Goal: Share content: Share content

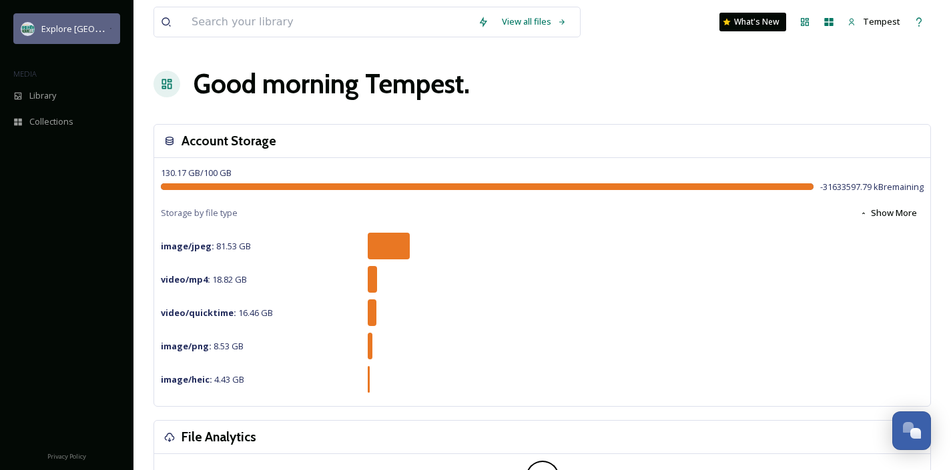
click at [69, 36] on div "Explore [GEOGRAPHIC_DATA][PERSON_NAME]" at bounding box center [66, 28] width 107 height 31
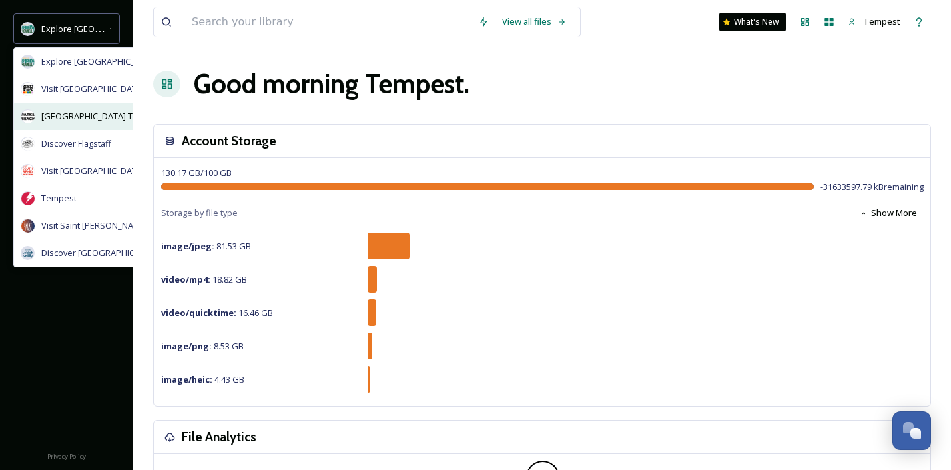
click at [95, 115] on span "[GEOGRAPHIC_DATA] Tourism" at bounding box center [100, 116] width 119 height 13
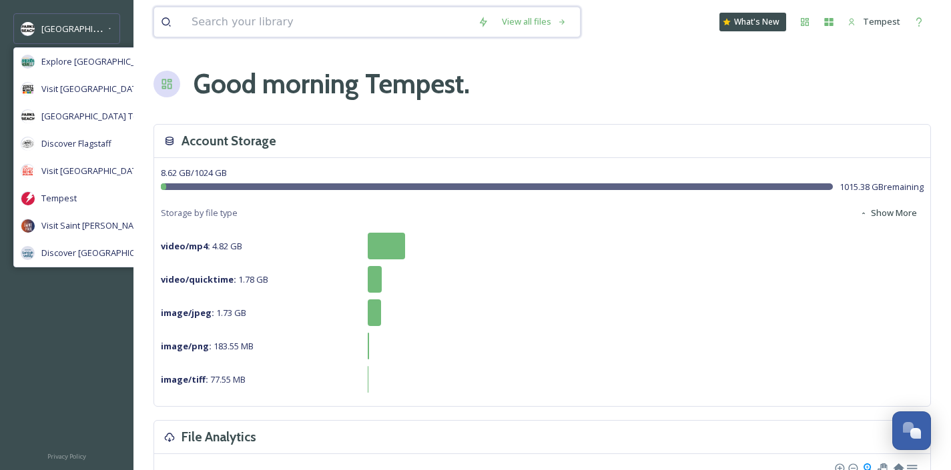
click at [325, 22] on input at bounding box center [328, 21] width 286 height 29
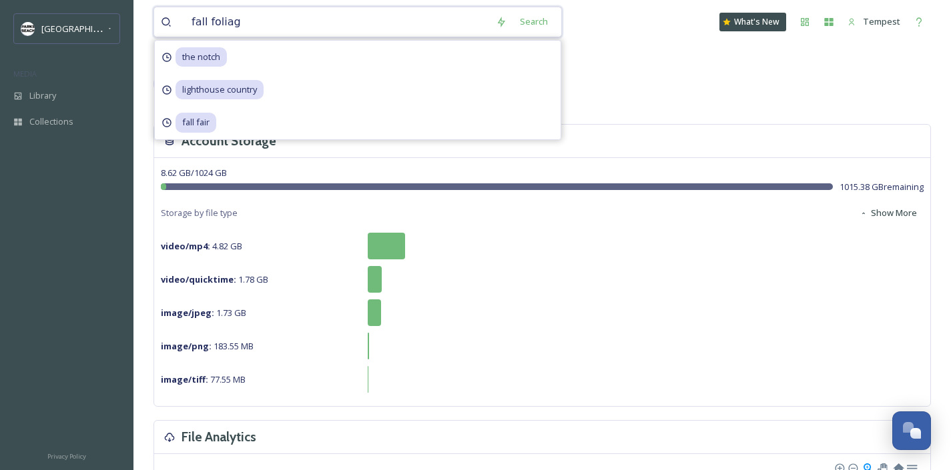
type input "fall foliage"
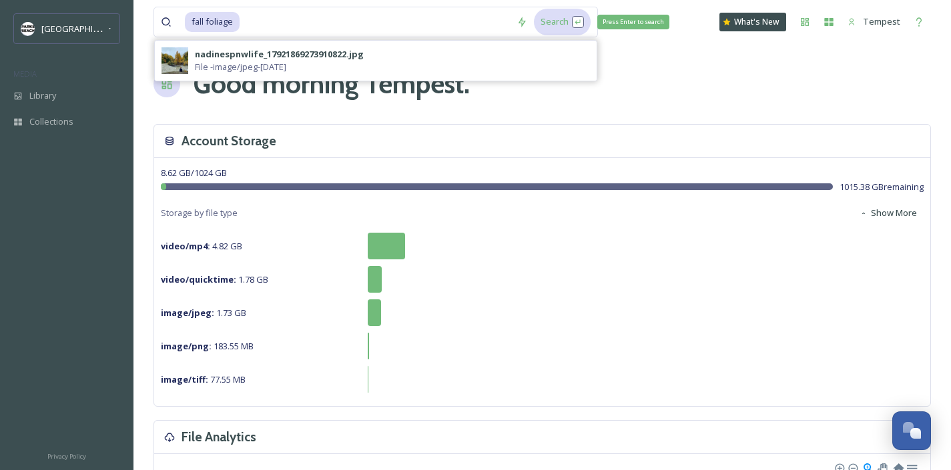
click at [548, 23] on div "Search Press Enter to search" at bounding box center [562, 22] width 57 height 26
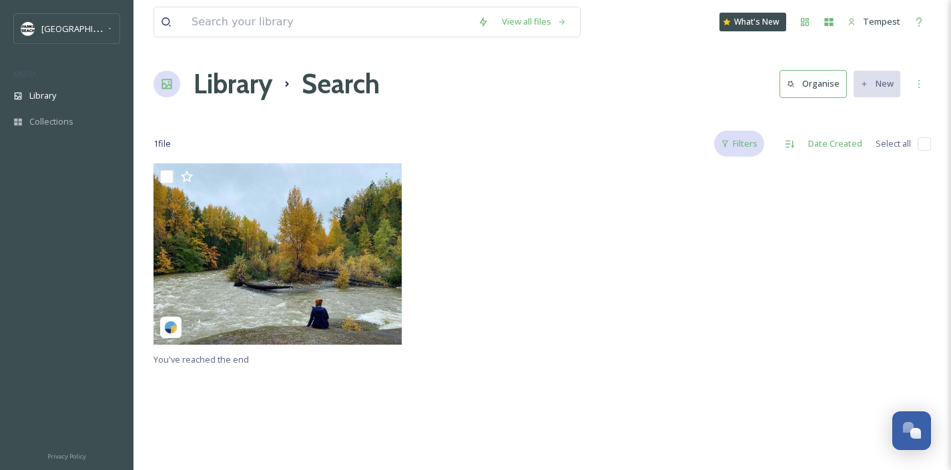
click at [745, 142] on div "Filters" at bounding box center [739, 144] width 50 height 26
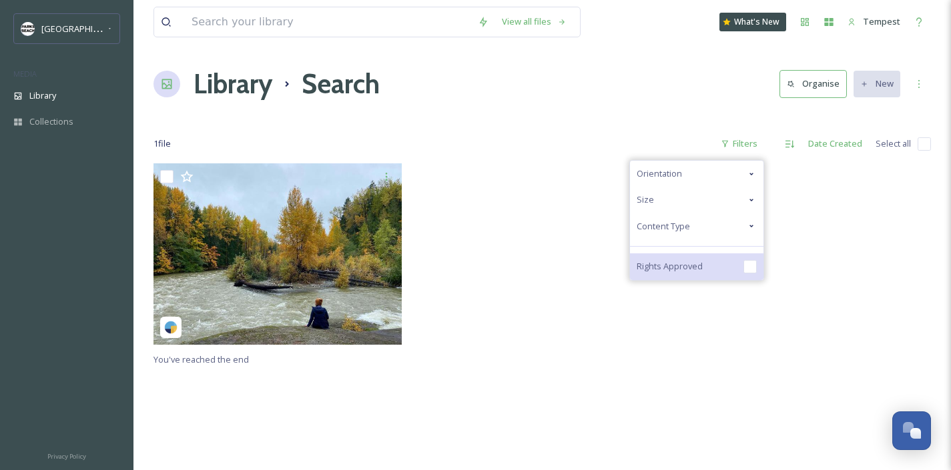
click at [754, 268] on input "checkbox" at bounding box center [749, 266] width 13 height 13
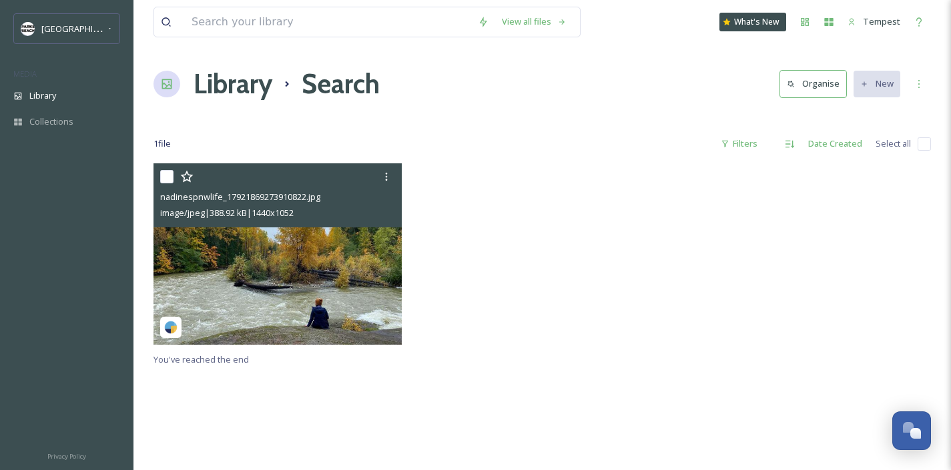
click at [343, 318] on img at bounding box center [277, 253] width 248 height 181
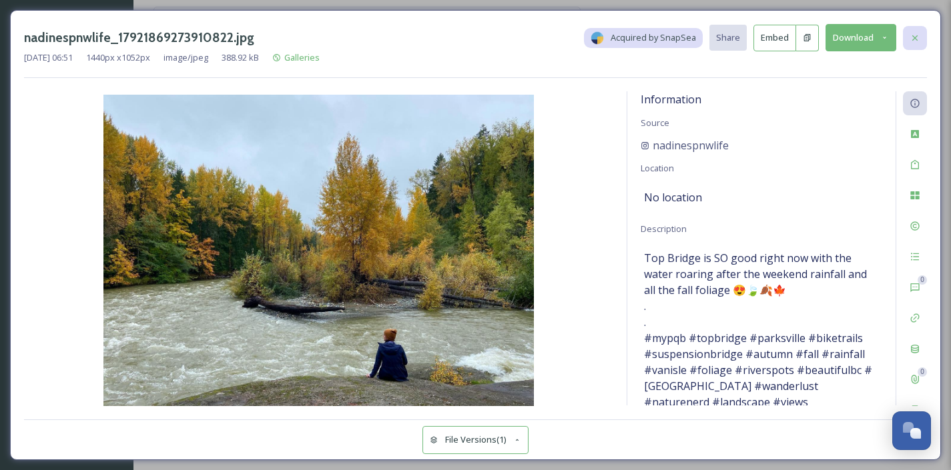
click at [919, 31] on div at bounding box center [915, 38] width 24 height 24
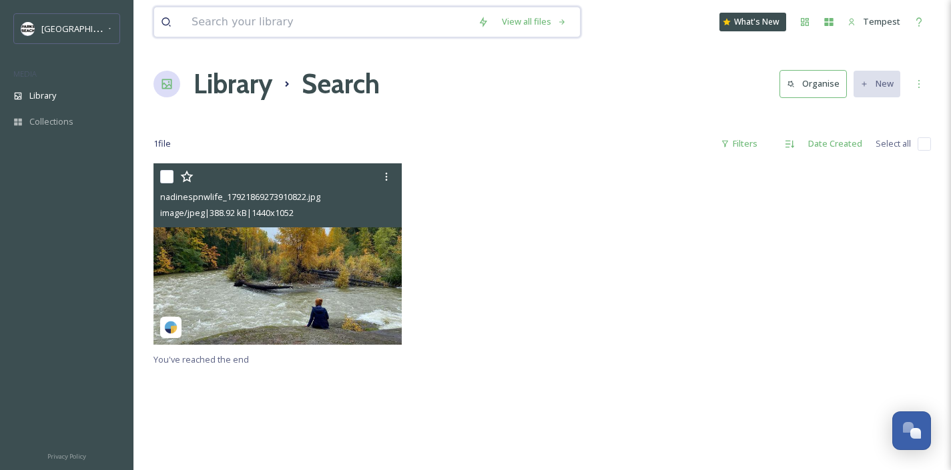
click at [262, 30] on input at bounding box center [328, 21] width 286 height 29
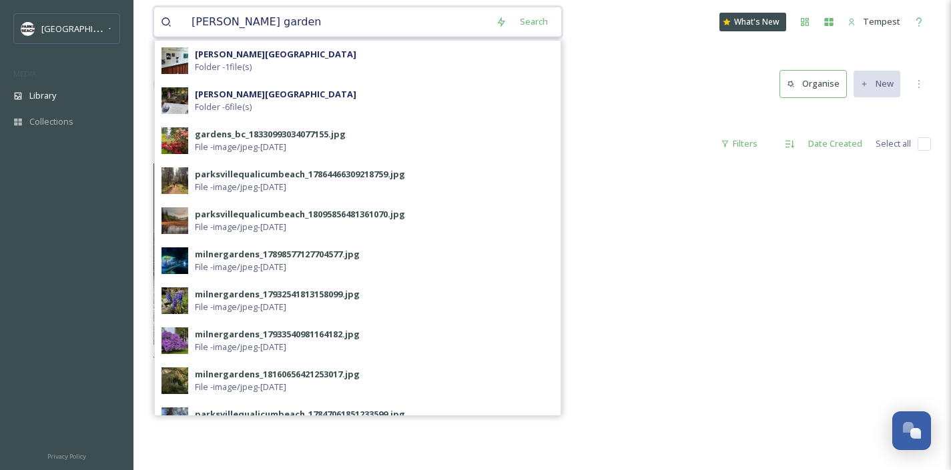
type input "[PERSON_NAME][GEOGRAPHIC_DATA]"
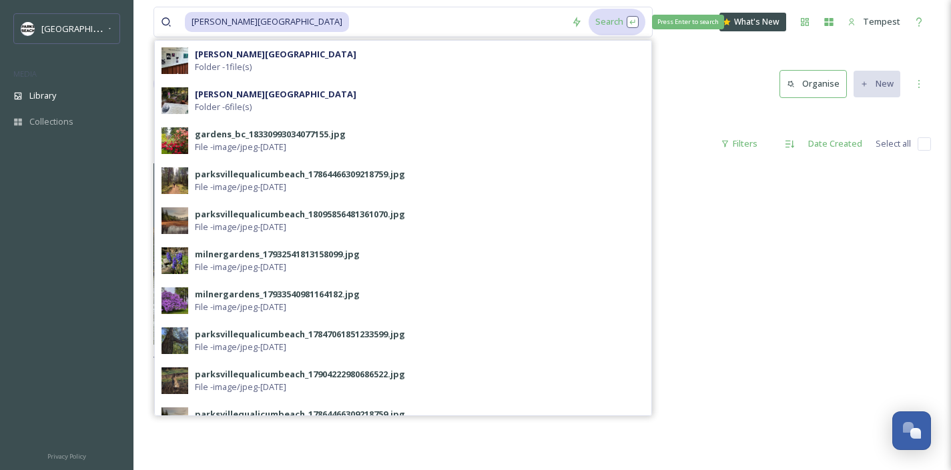
click at [588, 23] on div "Search Press Enter to search" at bounding box center [616, 22] width 57 height 26
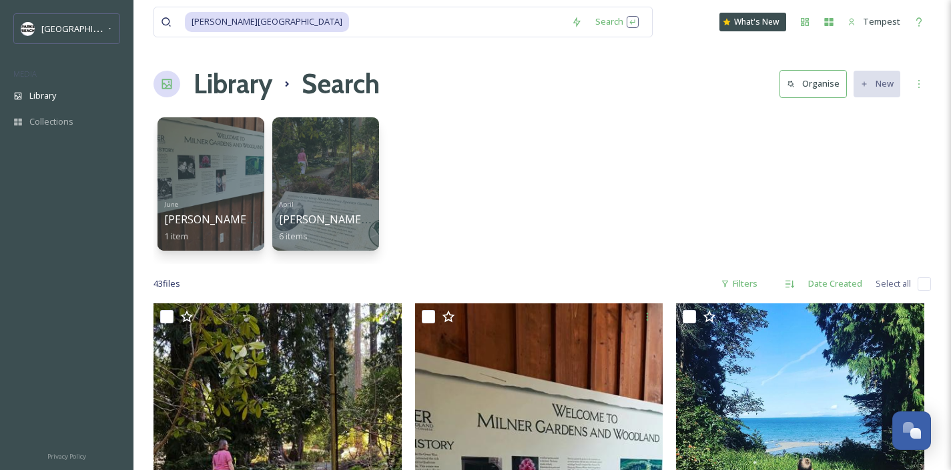
click at [745, 288] on div "Filters" at bounding box center [739, 284] width 50 height 26
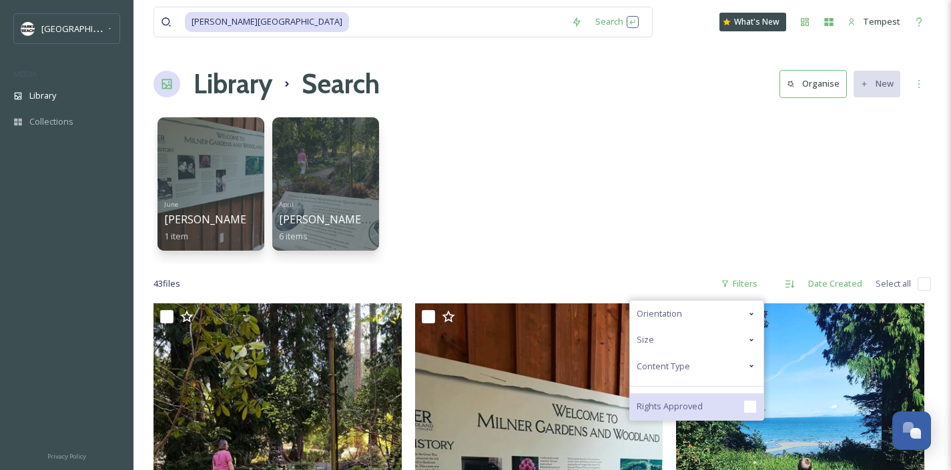
click at [679, 410] on span "Rights Approved" at bounding box center [669, 406] width 66 height 13
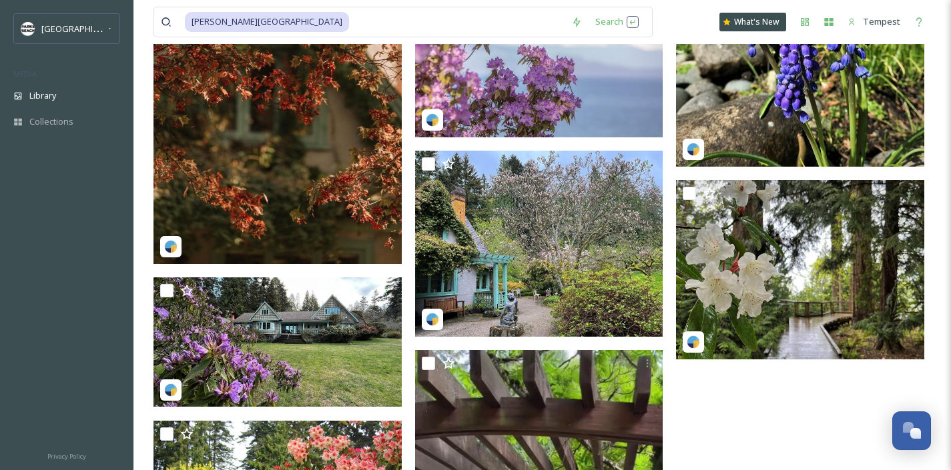
scroll to position [539, 0]
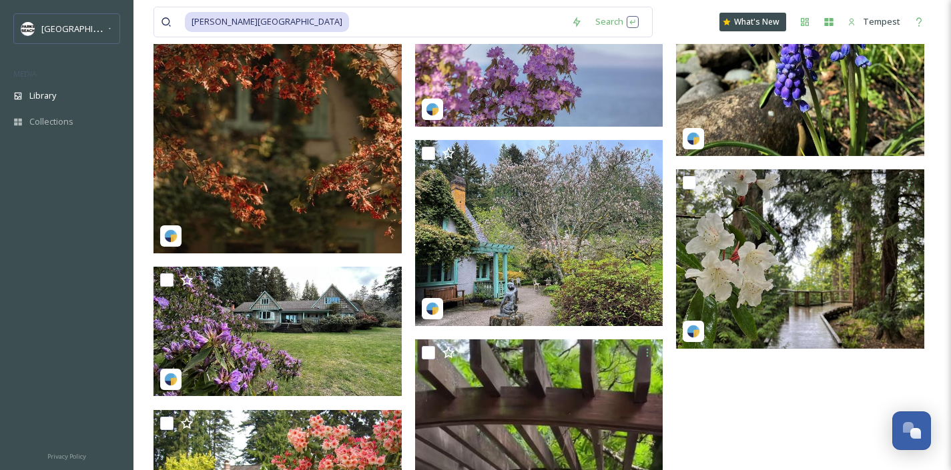
click at [270, 199] on img at bounding box center [277, 98] width 248 height 310
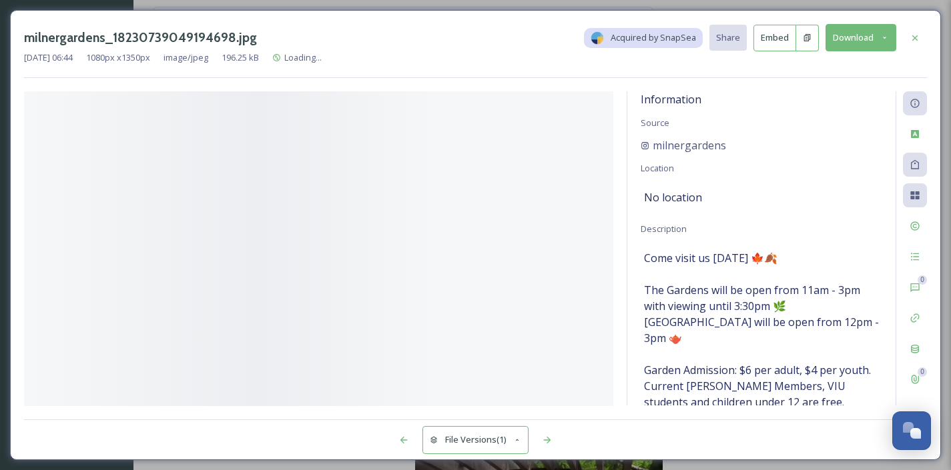
scroll to position [215, 0]
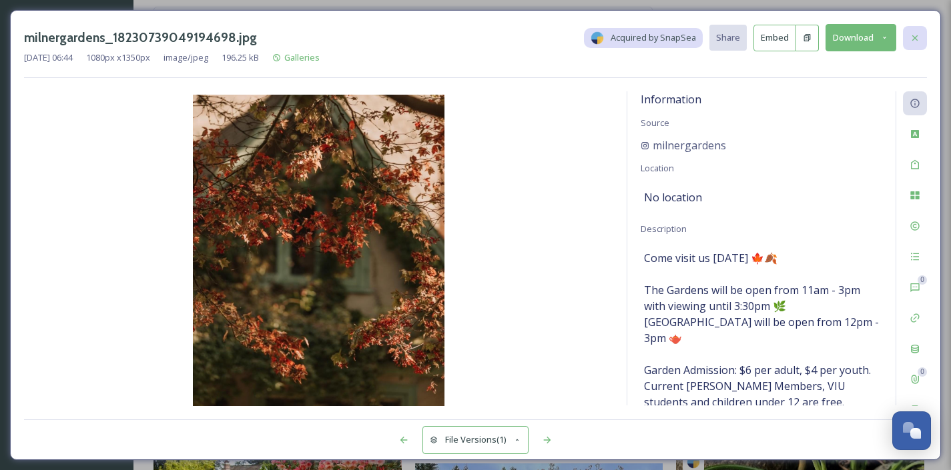
click at [911, 37] on icon at bounding box center [914, 38] width 11 height 11
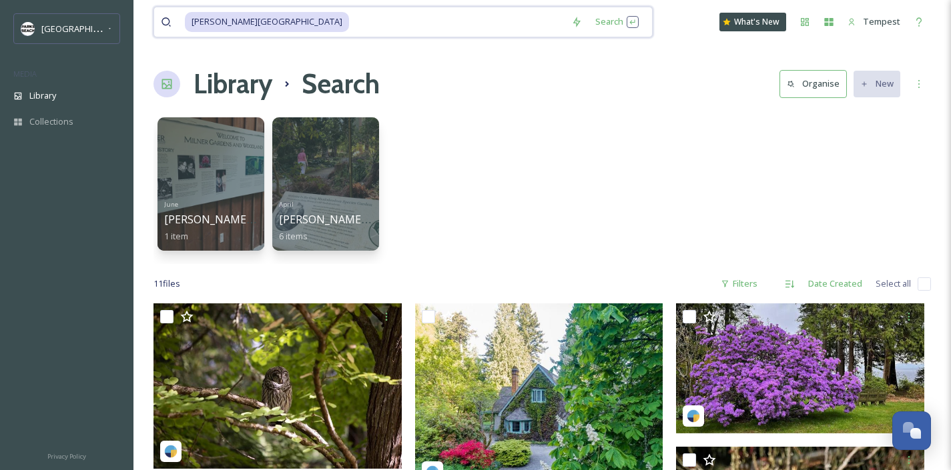
click at [254, 31] on span "[PERSON_NAME][GEOGRAPHIC_DATA]" at bounding box center [267, 21] width 164 height 19
click at [350, 33] on input at bounding box center [457, 21] width 214 height 29
type input "m"
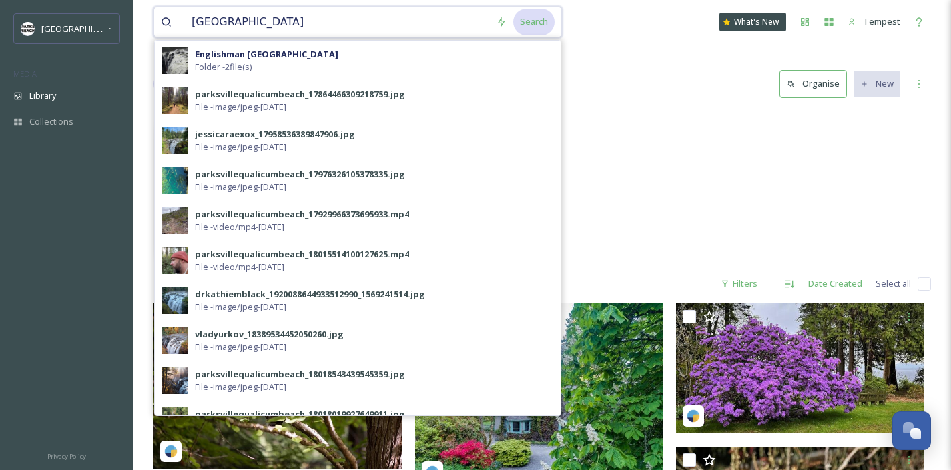
type input "[GEOGRAPHIC_DATA]"
click at [529, 23] on div "Search" at bounding box center [533, 22] width 41 height 26
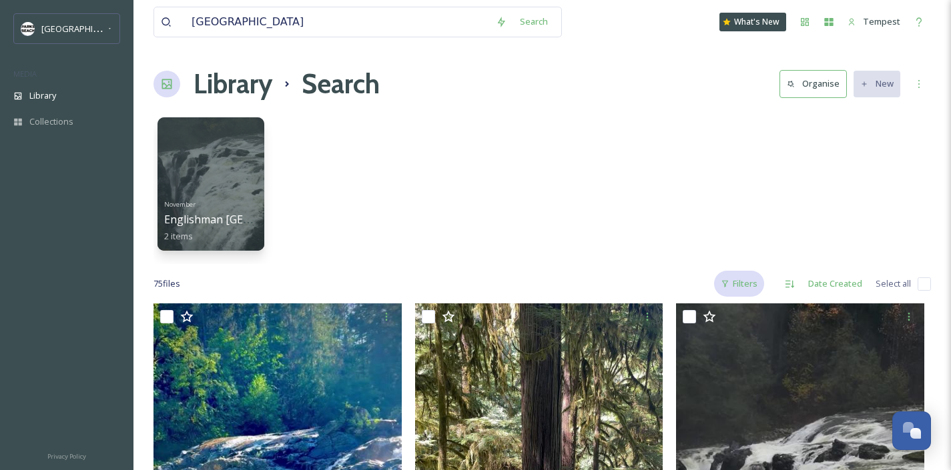
click at [745, 279] on div "Filters" at bounding box center [739, 284] width 50 height 26
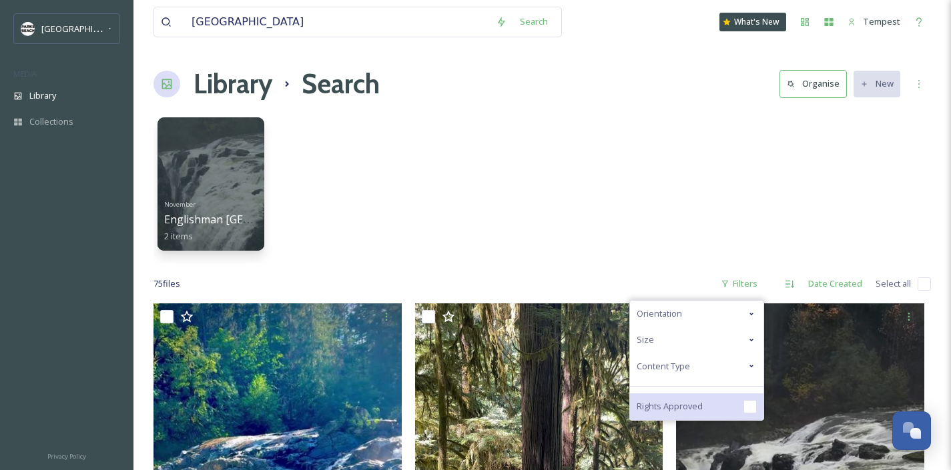
click at [711, 404] on div "Rights Approved" at bounding box center [696, 407] width 133 height 27
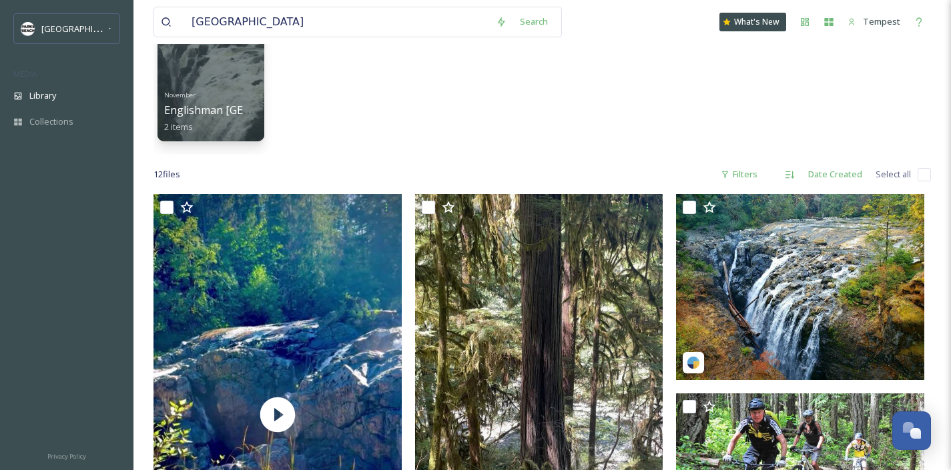
scroll to position [232, 0]
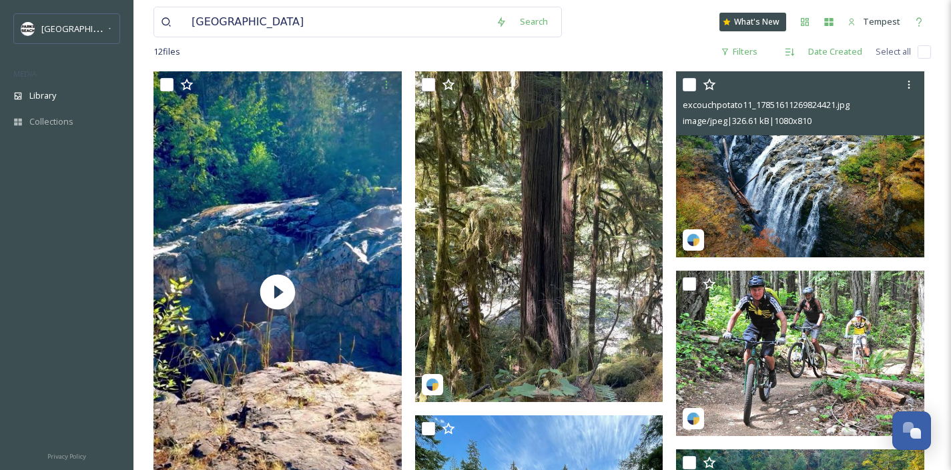
click at [801, 205] on img at bounding box center [800, 164] width 248 height 186
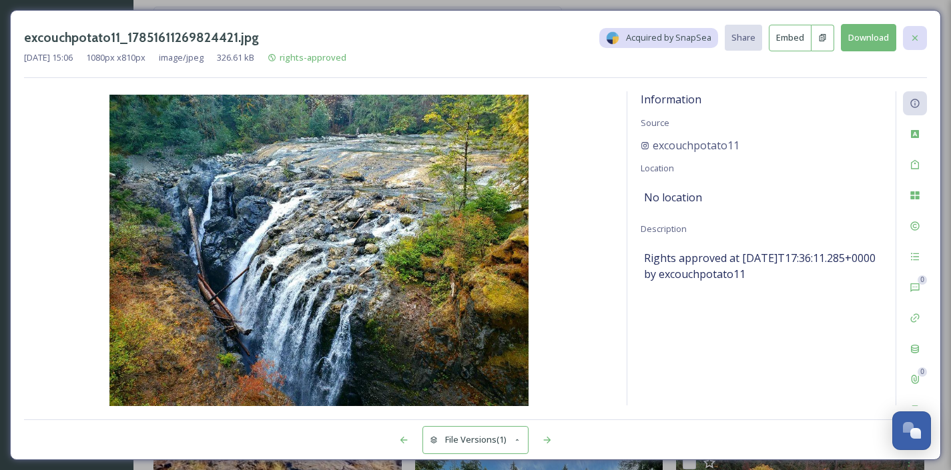
click at [911, 36] on icon at bounding box center [914, 38] width 11 height 11
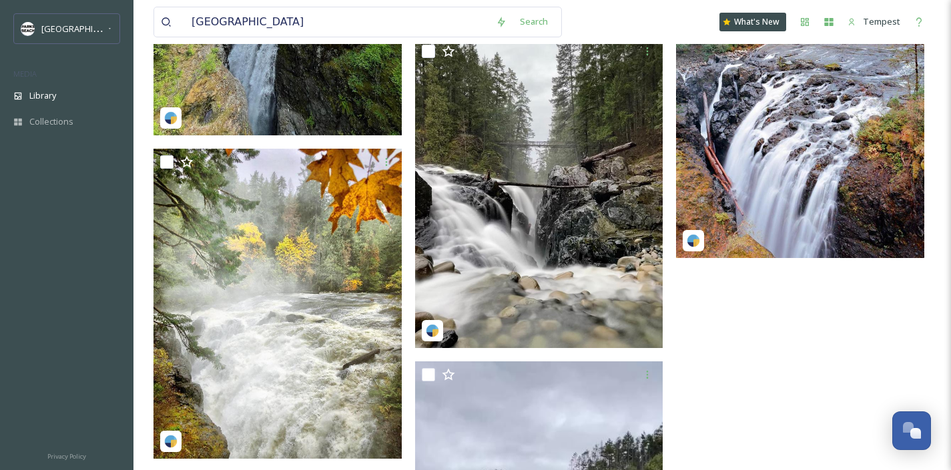
scroll to position [934, 0]
click at [802, 167] on img at bounding box center [800, 102] width 248 height 310
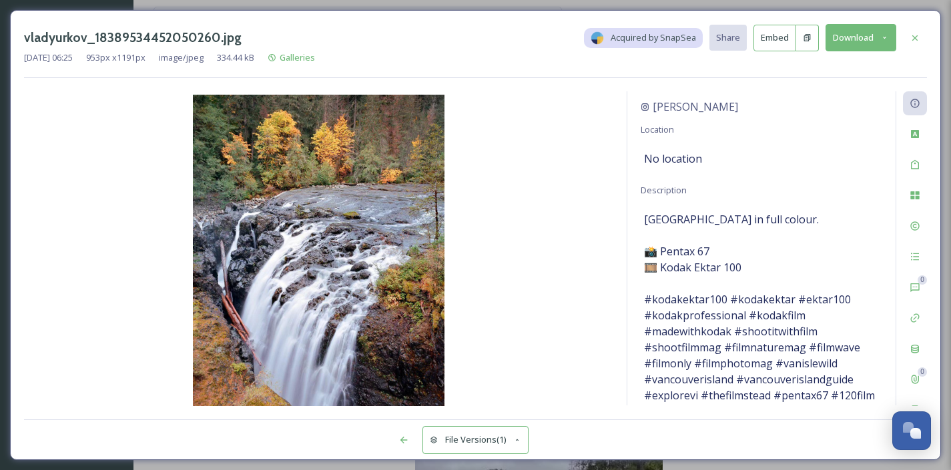
scroll to position [41, 0]
click at [768, 41] on button "Embed" at bounding box center [774, 38] width 43 height 27
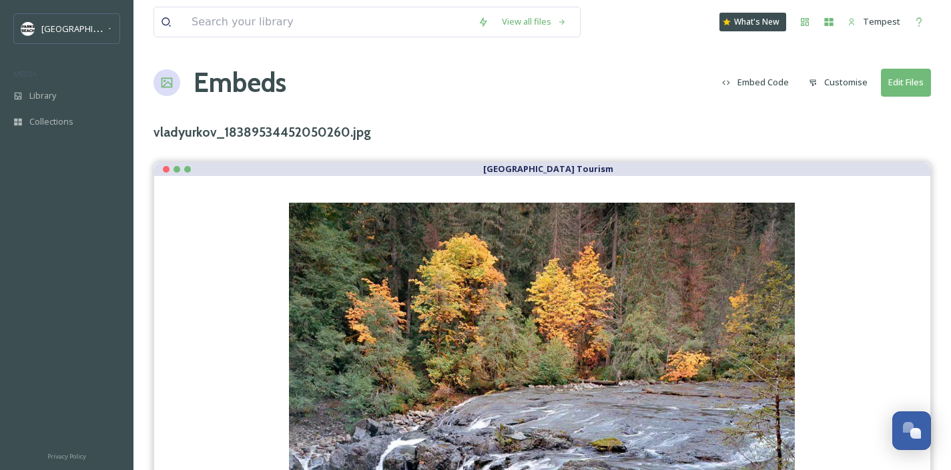
scroll to position [393, 0]
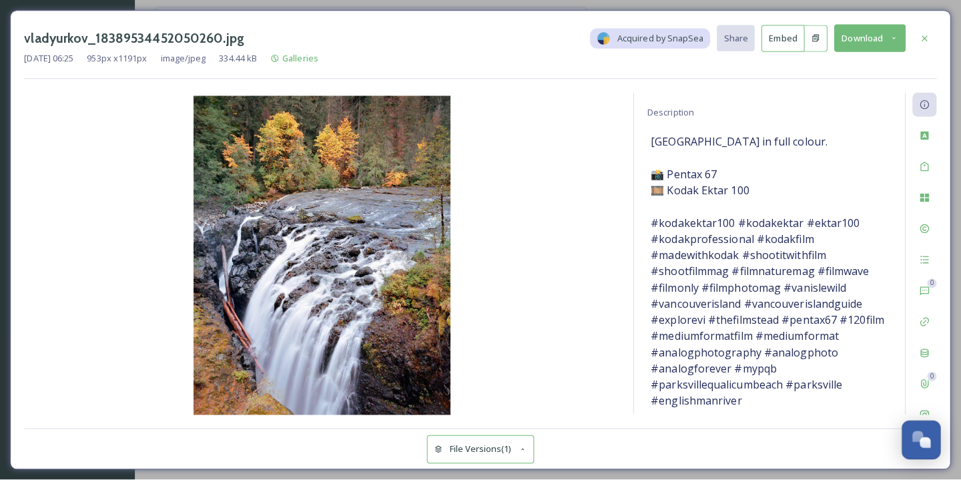
scroll to position [113, 0]
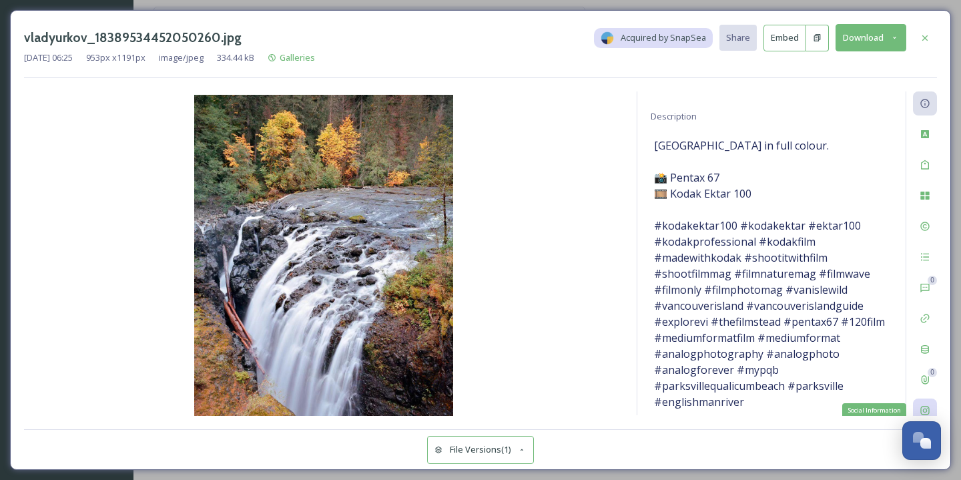
click at [929, 410] on icon at bounding box center [924, 410] width 11 height 11
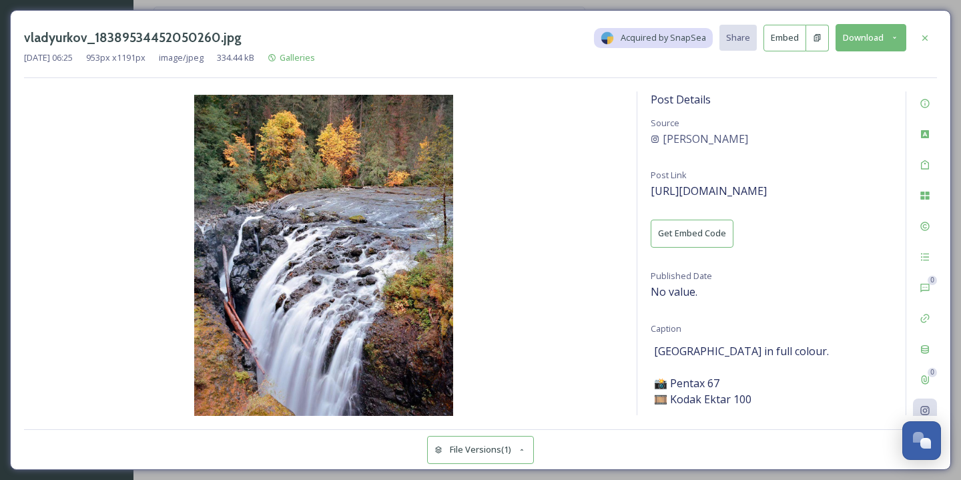
click at [702, 236] on button "Get Embed Code" at bounding box center [691, 233] width 83 height 27
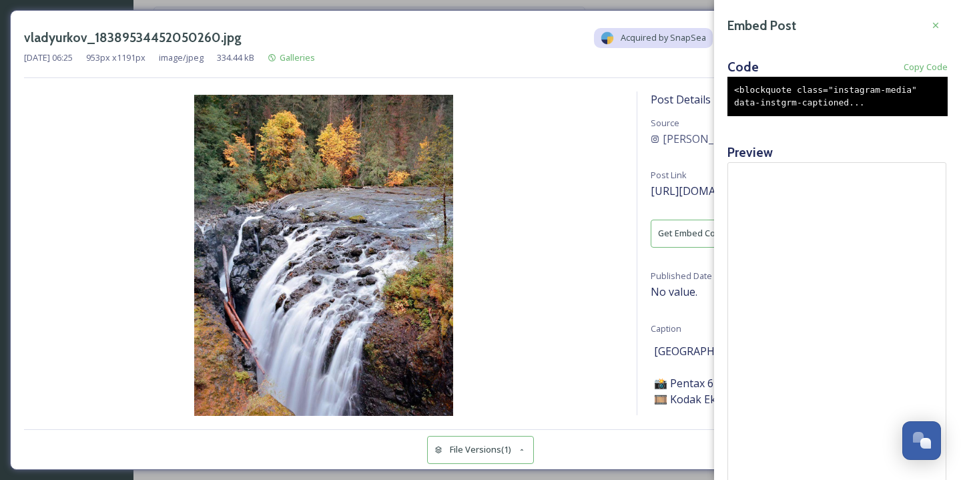
click at [931, 74] on div "Code Copy Code" at bounding box center [837, 66] width 220 height 19
click at [929, 64] on span "Copy Code" at bounding box center [925, 67] width 44 height 13
click at [869, 27] on div "Embed Post" at bounding box center [837, 25] width 220 height 24
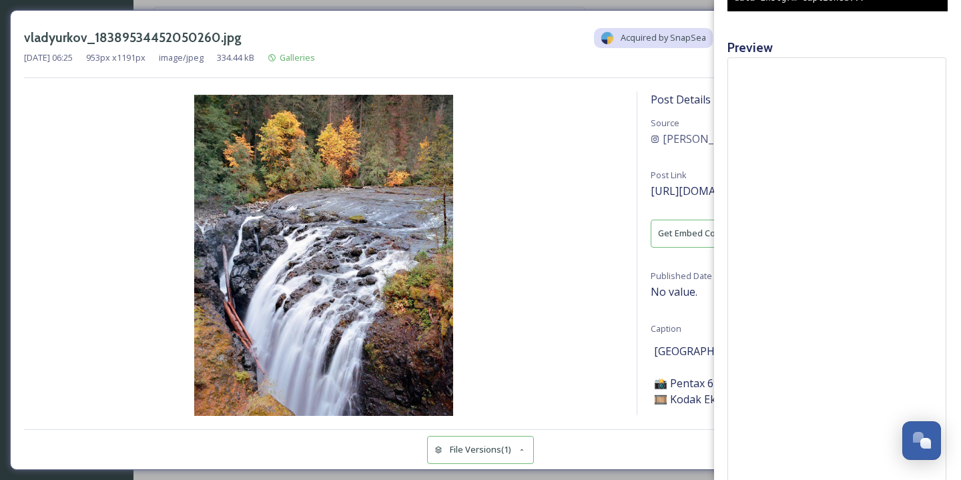
scroll to position [0, 0]
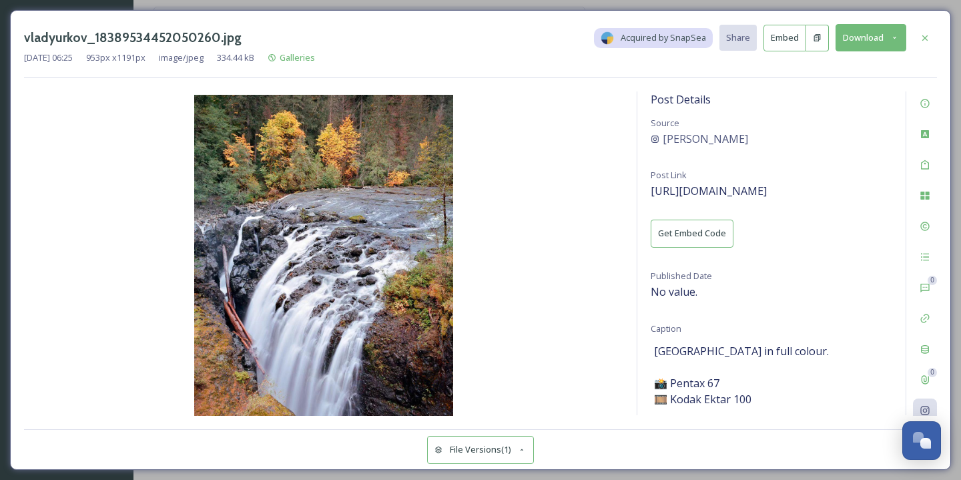
click at [612, 186] on img at bounding box center [323, 257] width 599 height 324
click at [747, 187] on span "[URL][DOMAIN_NAME]" at bounding box center [708, 190] width 116 height 15
